Goal: Find specific page/section: Find specific page/section

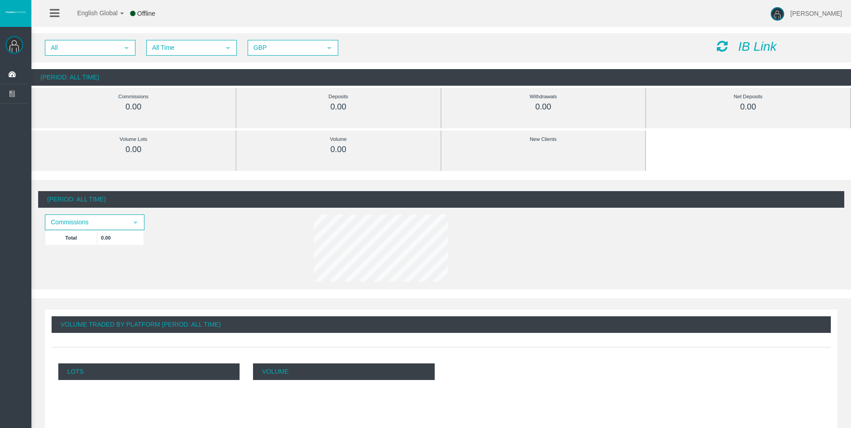
click at [190, 54] on span "All Time" at bounding box center [183, 48] width 73 height 14
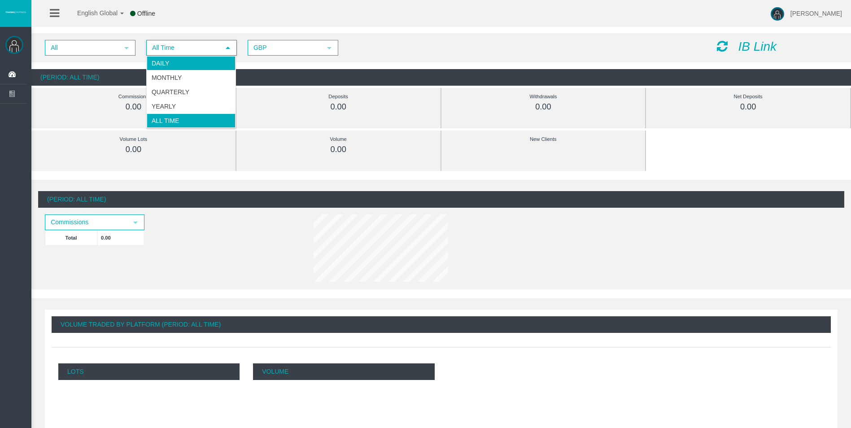
click at [192, 61] on li "Daily" at bounding box center [191, 63] width 89 height 14
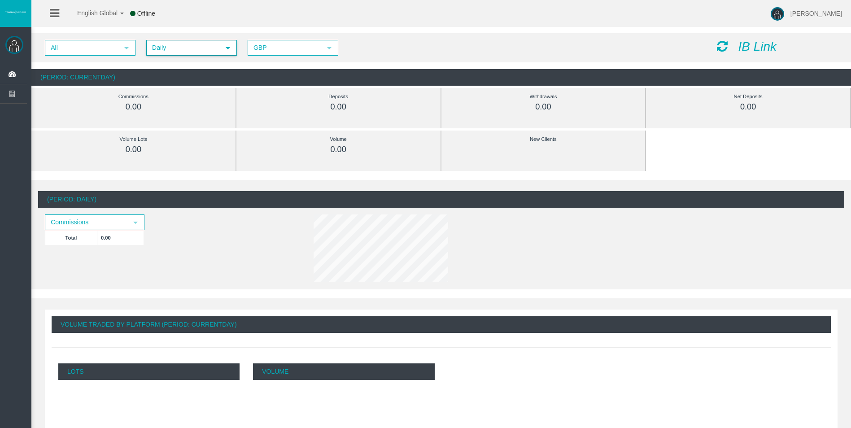
click at [720, 49] on icon at bounding box center [722, 46] width 11 height 13
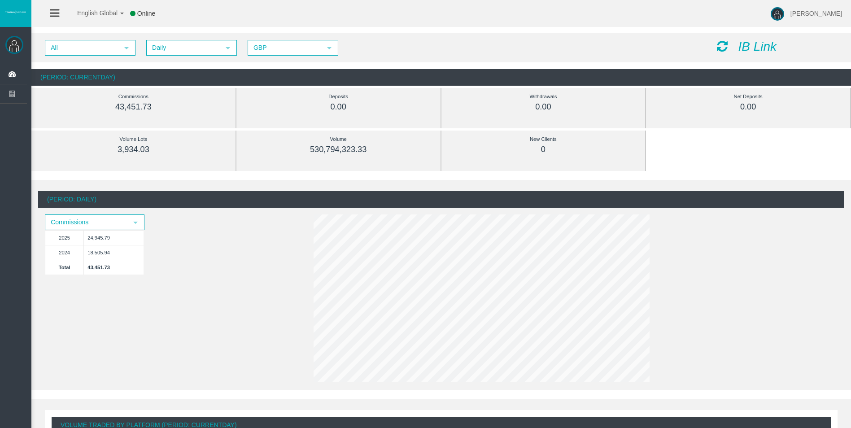
click at [716, 43] on div "IB Link" at bounding box center [777, 47] width 134 height 14
click at [722, 51] on icon at bounding box center [722, 46] width 11 height 13
click at [726, 44] on icon at bounding box center [722, 46] width 11 height 13
click at [722, 46] on icon at bounding box center [722, 46] width 11 height 13
